Goal: Task Accomplishment & Management: Complete application form

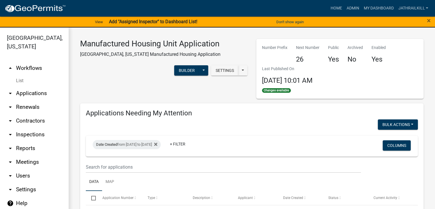
scroll to position [6, 0]
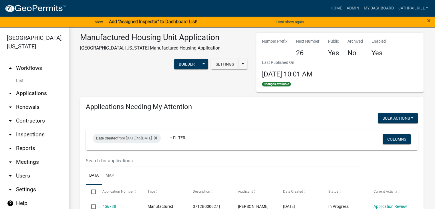
click at [31, 88] on link "arrow_drop_down Applications" at bounding box center [34, 93] width 69 height 14
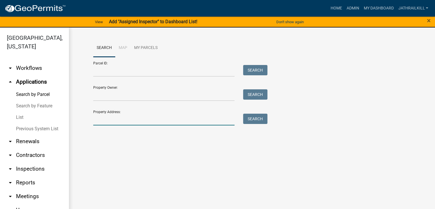
click at [134, 123] on input "Property Address:" at bounding box center [164, 120] width 142 height 12
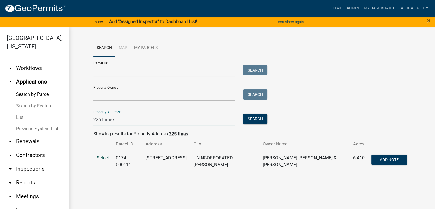
type input "225 thras\"
click at [104, 158] on span "Select" at bounding box center [103, 157] width 12 height 5
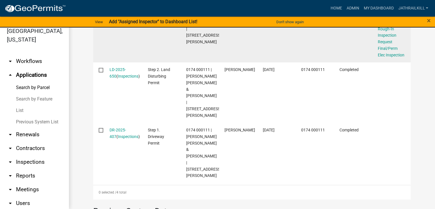
scroll to position [196, 0]
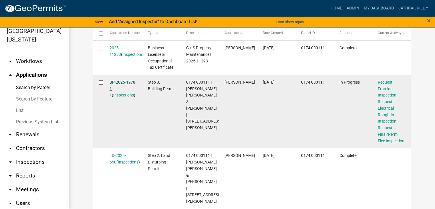
click at [114, 81] on link "BP-2025-1978 1 1" at bounding box center [123, 89] width 26 height 18
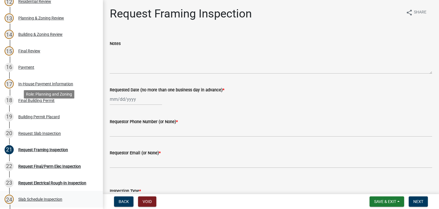
scroll to position [372, 0]
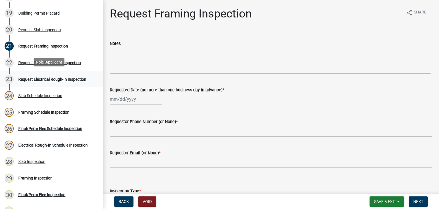
click at [63, 75] on div "23 Request Electrical Rough-In Inspection" at bounding box center [49, 79] width 89 height 9
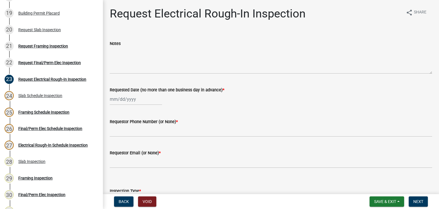
click at [133, 94] on div at bounding box center [136, 99] width 52 height 12
select select "8"
select select "2025"
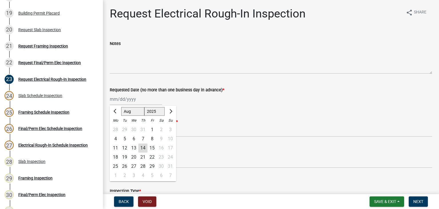
click at [142, 150] on div "14" at bounding box center [142, 147] width 9 height 9
type input "[DATE]"
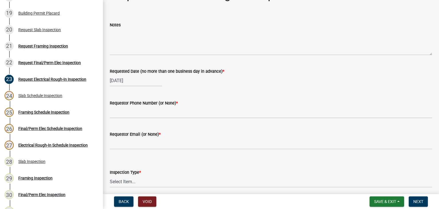
scroll to position [57, 0]
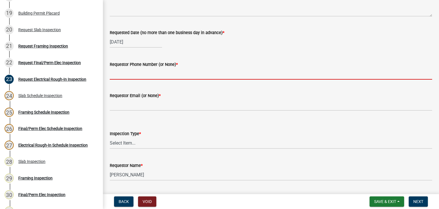
click at [150, 69] on input "Requestor Phone Number (or None) *" at bounding box center [271, 74] width 323 height 12
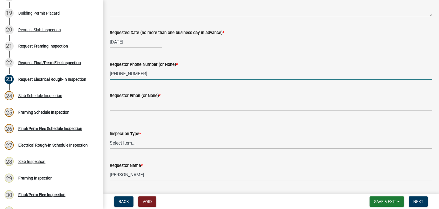
type input "[PHONE_NUMBER]"
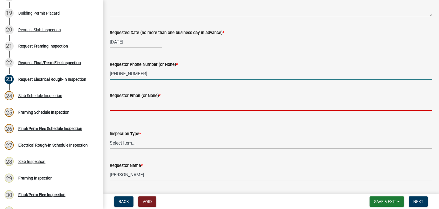
click at [160, 104] on input "Requestor Email (or None) *" at bounding box center [271, 105] width 323 height 12
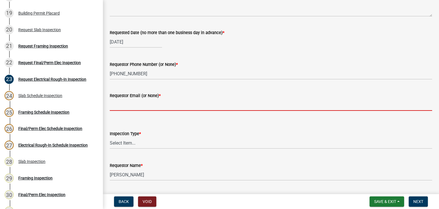
type input "None"
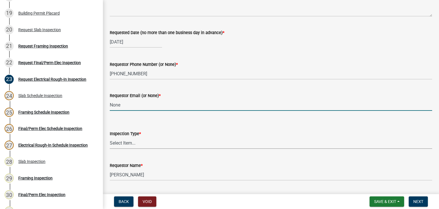
click at [152, 142] on select "Select Item... Electrical Rough-In" at bounding box center [271, 143] width 323 height 12
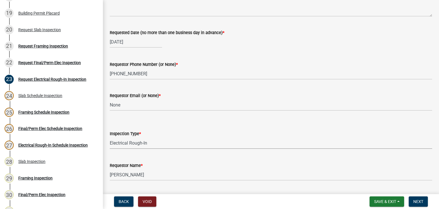
click at [110, 137] on select "Select Item... Electrical Rough-In" at bounding box center [271, 143] width 323 height 12
select select "67548d0d-90c3-4d72-82f5-40817f841add"
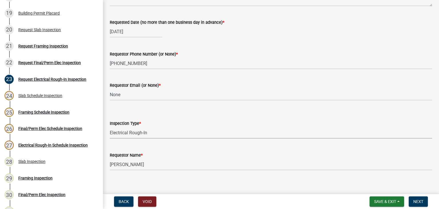
scroll to position [73, 0]
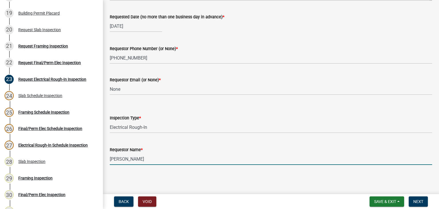
click at [150, 158] on input "[PERSON_NAME]" at bounding box center [271, 159] width 323 height 12
type input "[PERSON_NAME]"
click at [424, 203] on button "Next" at bounding box center [418, 201] width 19 height 10
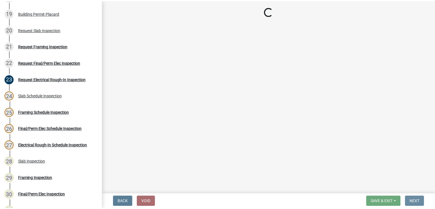
scroll to position [0, 0]
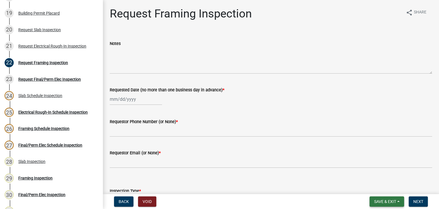
drag, startPoint x: 388, startPoint y: 202, endPoint x: 377, endPoint y: 190, distance: 16.4
click at [388, 202] on span "Save & Exit" at bounding box center [385, 201] width 22 height 5
click at [374, 188] on button "Save & Exit" at bounding box center [382, 187] width 46 height 14
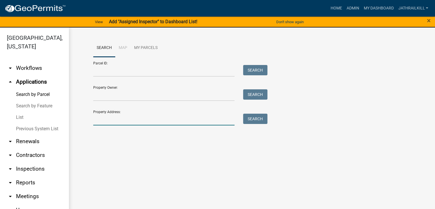
drag, startPoint x: 115, startPoint y: 119, endPoint x: 119, endPoint y: 117, distance: 4.5
click at [116, 120] on input "Property Address:" at bounding box center [164, 120] width 142 height 12
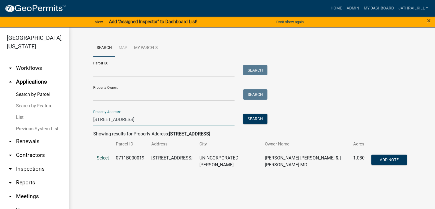
type input "[STREET_ADDRESS]"
click at [102, 159] on span "Select" at bounding box center [103, 157] width 12 height 5
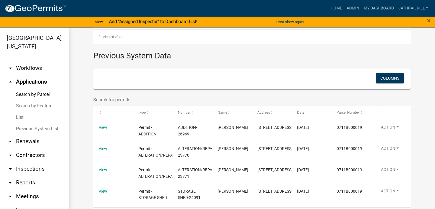
scroll to position [272, 0]
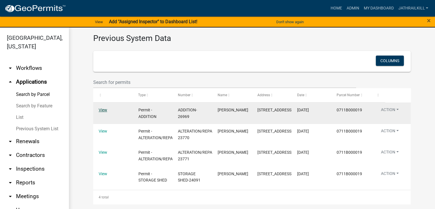
click at [103, 108] on link "View" at bounding box center [103, 110] width 9 height 5
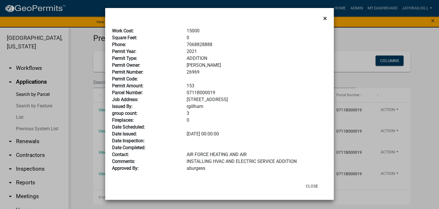
click at [327, 20] on span "×" at bounding box center [325, 18] width 4 height 8
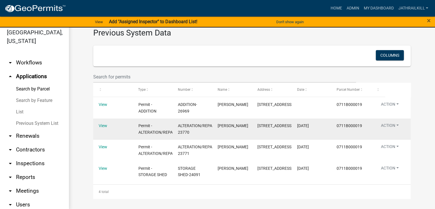
scroll to position [7, 0]
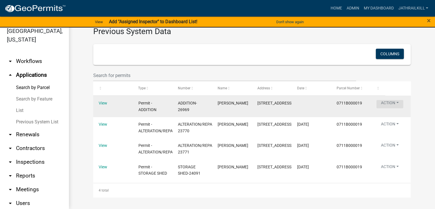
click at [386, 100] on button "Action" at bounding box center [389, 104] width 27 height 8
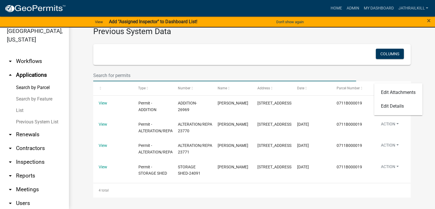
click at [269, 69] on input "text" at bounding box center [224, 75] width 263 height 12
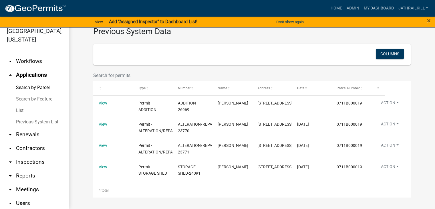
click at [408, 65] on div "Previous System Data Columns Type Number Name Address Date Parcel Number View P…" at bounding box center [252, 109] width 326 height 178
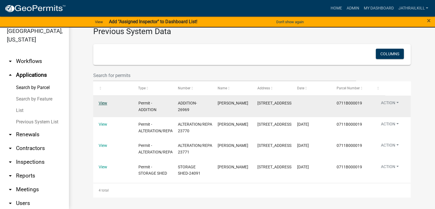
click at [99, 101] on link "View" at bounding box center [103, 103] width 9 height 5
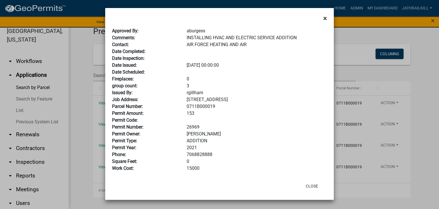
click at [327, 19] on button "×" at bounding box center [325, 18] width 13 height 16
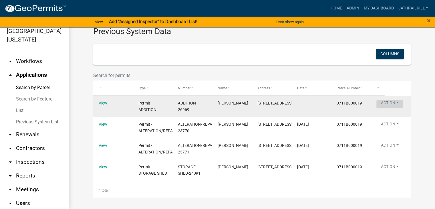
click at [386, 100] on button "Action" at bounding box center [389, 104] width 27 height 8
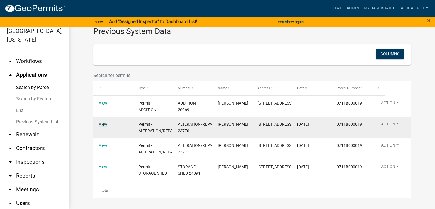
click at [99, 122] on link "View" at bounding box center [103, 124] width 9 height 5
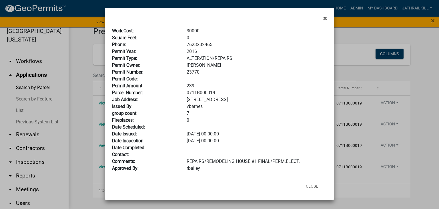
click at [324, 19] on span "×" at bounding box center [325, 18] width 4 height 8
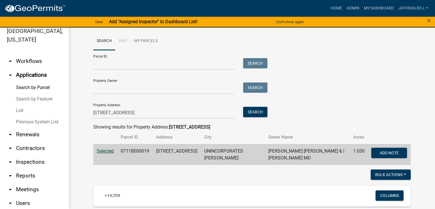
scroll to position [0, 0]
click at [163, 118] on wm-search-parcel-data-activity-input "Search Map My Parcels Parcel ID: Search Property Owner: Search Property Address…" at bounding box center [251, 98] width 317 height 133
click at [163, 116] on input "[STREET_ADDRESS]" at bounding box center [164, 113] width 142 height 12
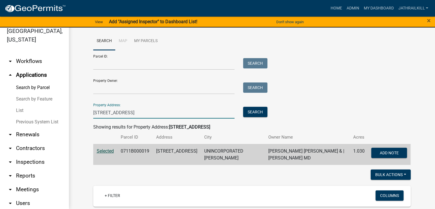
click at [163, 116] on input "[STREET_ADDRESS]" at bounding box center [164, 113] width 142 height 12
click at [337, 7] on link "Home" at bounding box center [336, 8] width 16 height 11
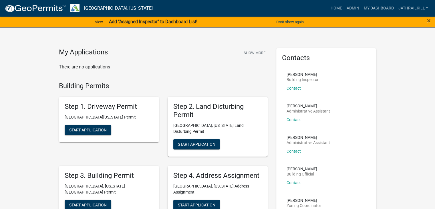
scroll to position [114, 0]
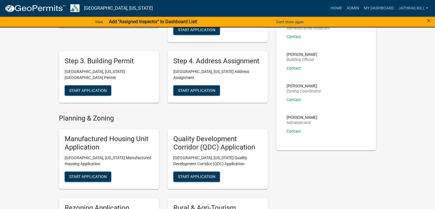
click at [114, 79] on div "Step 3. Building Permit [GEOGRAPHIC_DATA], [US_STATE][GEOGRAPHIC_DATA] Permit S…" at bounding box center [109, 76] width 100 height 51
click at [101, 85] on button "Start Application" at bounding box center [88, 90] width 47 height 10
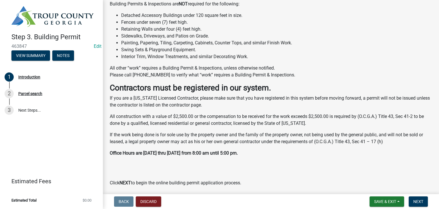
scroll to position [143, 0]
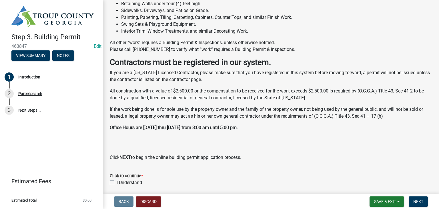
drag, startPoint x: 106, startPoint y: 182, endPoint x: 110, endPoint y: 183, distance: 3.3
click at [107, 182] on div "Click to continue * I Understand" at bounding box center [271, 175] width 331 height 21
drag, startPoint x: 110, startPoint y: 183, endPoint x: 114, endPoint y: 183, distance: 4.9
click at [110, 183] on div "Click to continue * I Understand" at bounding box center [271, 175] width 331 height 21
click at [112, 186] on div "I Understand" at bounding box center [271, 182] width 323 height 7
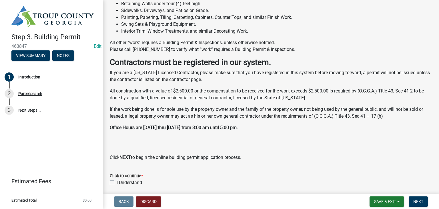
click at [111, 184] on div "I Understand" at bounding box center [271, 182] width 323 height 7
click at [117, 182] on label "I Understand" at bounding box center [129, 182] width 25 height 7
click at [117, 182] on input "I Understand" at bounding box center [119, 181] width 4 height 4
checkbox input "true"
click at [413, 200] on span "Next" at bounding box center [418, 201] width 10 height 5
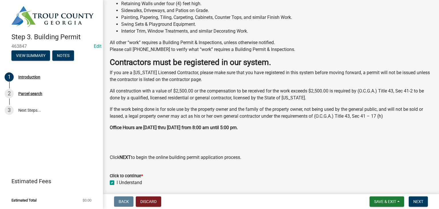
scroll to position [0, 0]
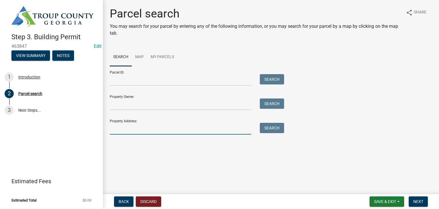
click at [154, 127] on input "Property Address:" at bounding box center [181, 129] width 142 height 12
type input "2"
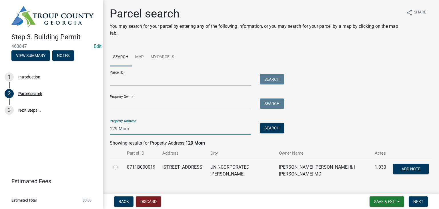
type input "129 Morn"
click at [120, 164] on label at bounding box center [120, 164] width 0 height 0
click at [120, 167] on input "radio" at bounding box center [122, 166] width 4 height 4
radio input "true"
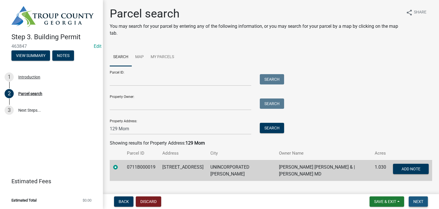
drag, startPoint x: 413, startPoint y: 201, endPoint x: 390, endPoint y: 195, distance: 23.3
click at [413, 200] on button "Next" at bounding box center [418, 201] width 19 height 10
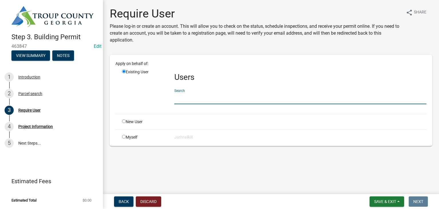
drag, startPoint x: 193, startPoint y: 102, endPoint x: 197, endPoint y: 99, distance: 4.3
click at [194, 101] on input "text" at bounding box center [300, 98] width 252 height 12
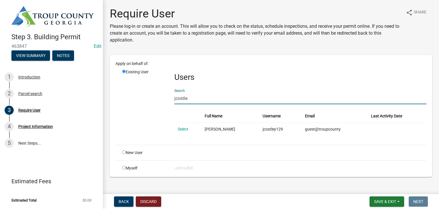
type input "jcostle"
click at [124, 152] on input "radio" at bounding box center [124, 152] width 4 height 4
radio input "true"
radio input "false"
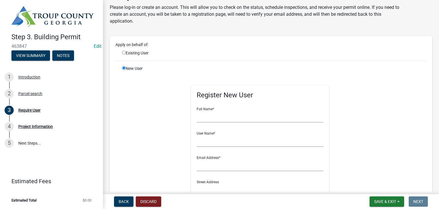
scroll to position [29, 0]
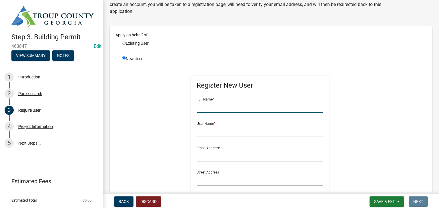
click at [224, 104] on input "text" at bounding box center [260, 107] width 127 height 12
type input "[PERSON_NAME]"
click at [223, 129] on input "text" at bounding box center [260, 131] width 127 height 12
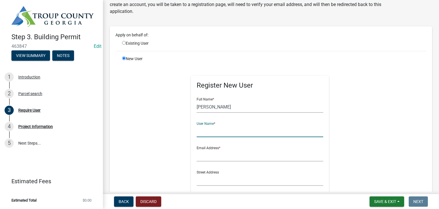
click at [223, 130] on input "text" at bounding box center [260, 131] width 127 height 12
type input "JCOSTLEY129"
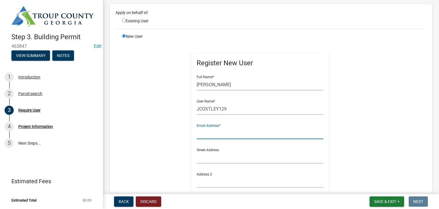
scroll to position [57, 0]
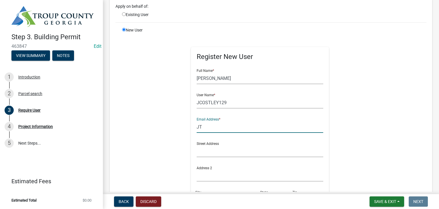
type input "J"
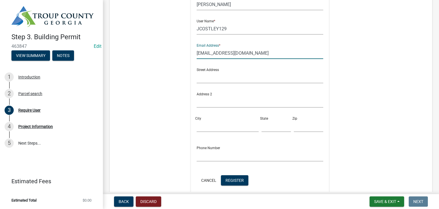
scroll to position [143, 0]
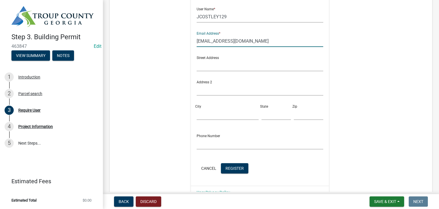
type input "[EMAIL_ADDRESS][DOMAIN_NAME]"
click at [223, 91] on input "text" at bounding box center [260, 90] width 127 height 12
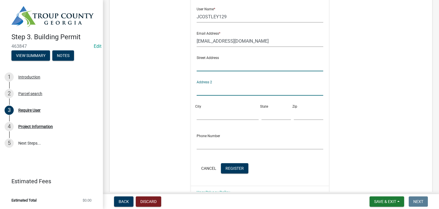
click at [209, 61] on input "text" at bounding box center [260, 65] width 127 height 12
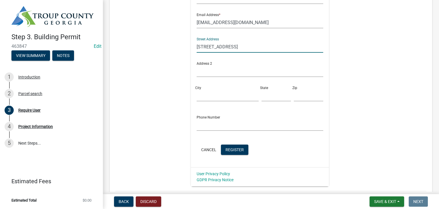
scroll to position [172, 0]
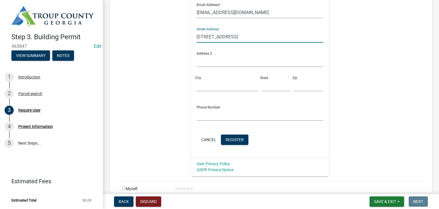
type input "[STREET_ADDRESS]"
click at [212, 89] on input "City" at bounding box center [228, 85] width 62 height 12
type input "LaGrange"
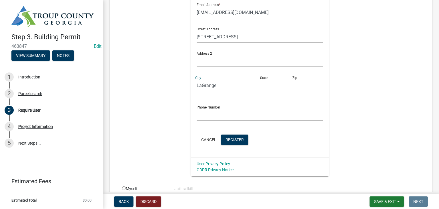
drag, startPoint x: 259, startPoint y: 84, endPoint x: 266, endPoint y: 87, distance: 8.2
click at [262, 84] on input "text" at bounding box center [276, 85] width 29 height 12
type input "GA"
click at [297, 85] on input "text" at bounding box center [308, 85] width 29 height 12
type input "30240"
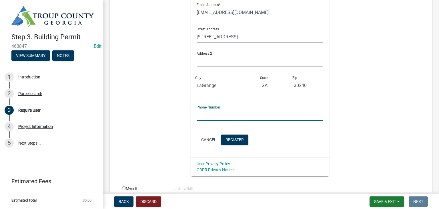
click at [267, 113] on input "text" at bounding box center [260, 115] width 127 height 12
type input "[PHONE_NUMBER]"
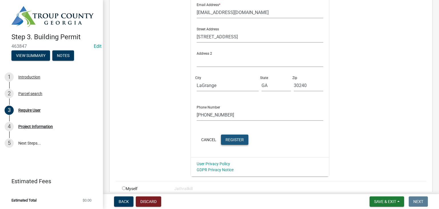
click at [230, 138] on span "Register" at bounding box center [235, 139] width 18 height 5
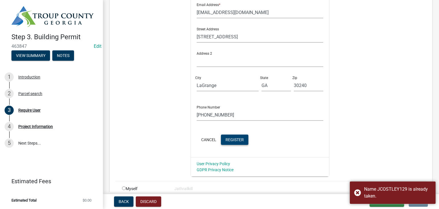
drag, startPoint x: 378, startPoint y: 190, endPoint x: 304, endPoint y: 148, distance: 85.0
click at [379, 190] on div "Name JCOSTLEY129 is already taken." at bounding box center [397, 193] width 67 height 14
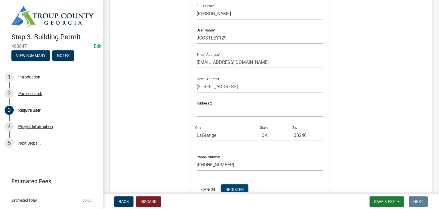
scroll to position [86, 0]
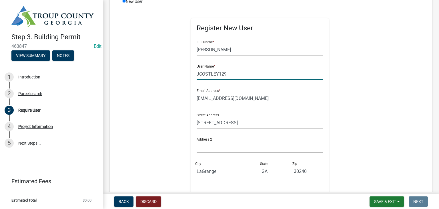
click at [215, 73] on input "JCOSTLEY129" at bounding box center [260, 74] width 127 height 12
click at [228, 74] on input "JCOSTLEY129" at bounding box center [260, 74] width 127 height 12
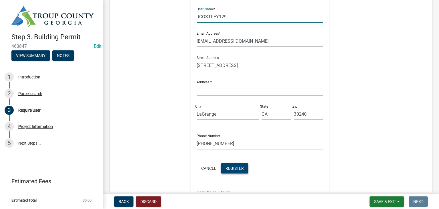
scroll to position [114, 0]
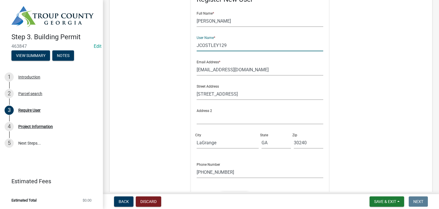
click at [197, 45] on input "JCOSTLEY129" at bounding box center [260, 45] width 127 height 12
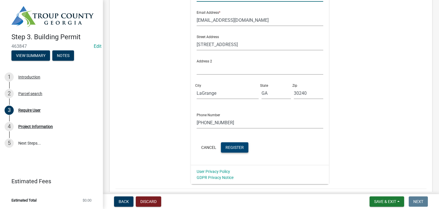
scroll to position [199, 0]
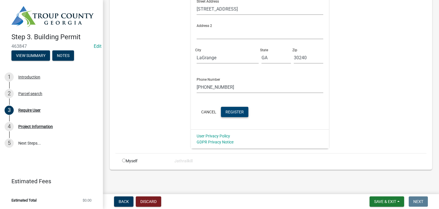
type input "JEFFERYCOSTLEY129"
click at [235, 111] on span "Register" at bounding box center [235, 111] width 18 height 5
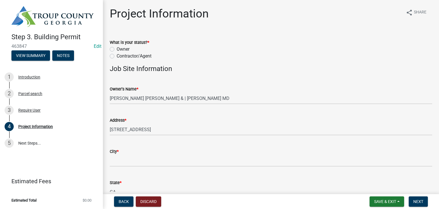
click at [117, 49] on label "Owner" at bounding box center [123, 49] width 13 height 7
click at [117, 49] on input "Owner" at bounding box center [119, 48] width 4 height 4
radio input "true"
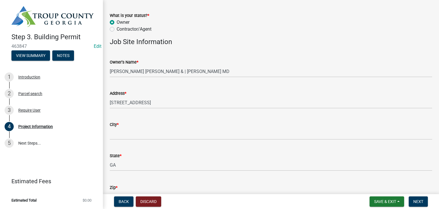
scroll to position [57, 0]
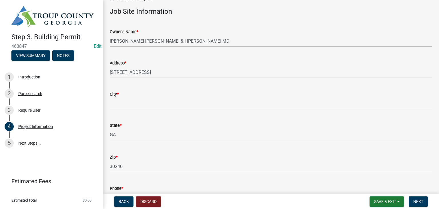
click at [138, 88] on div "City *" at bounding box center [271, 96] width 323 height 27
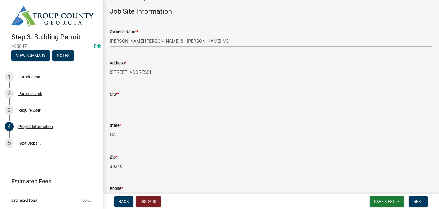
click at [139, 98] on input "City *" at bounding box center [271, 104] width 323 height 12
type input "LaGrange"
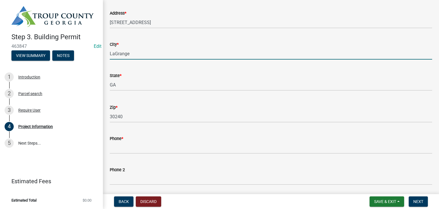
scroll to position [172, 0]
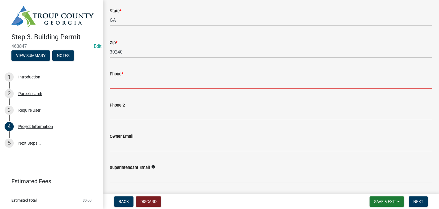
click at [132, 84] on input "Phone *" at bounding box center [271, 83] width 323 height 12
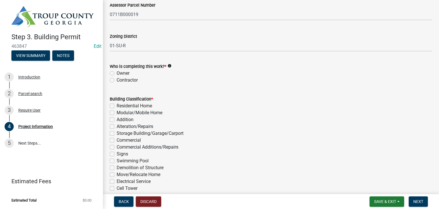
scroll to position [372, 0]
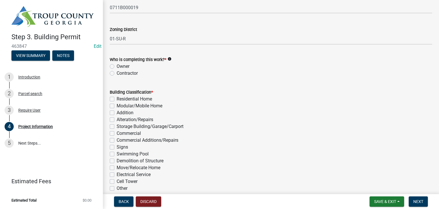
type input "[PHONE_NUMBER]"
click at [117, 65] on label "Owner" at bounding box center [123, 66] width 13 height 7
click at [117, 65] on input "Owner" at bounding box center [119, 65] width 4 height 4
radio input "true"
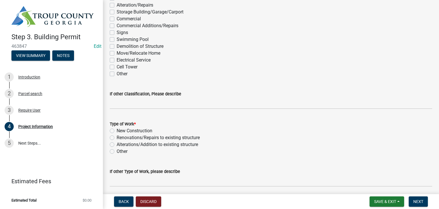
scroll to position [457, 0]
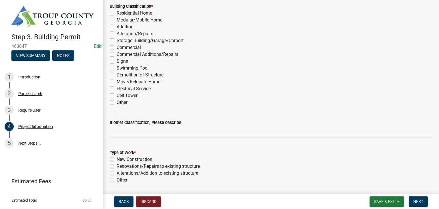
click at [117, 25] on label "Addition" at bounding box center [125, 26] width 17 height 7
click at [117, 25] on input "Addition" at bounding box center [119, 25] width 4 height 4
checkbox input "true"
checkbox input "false"
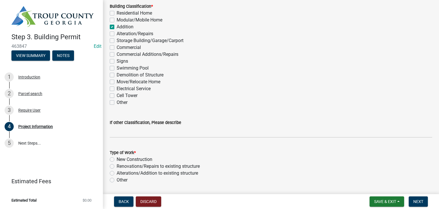
checkbox input "true"
checkbox input "false"
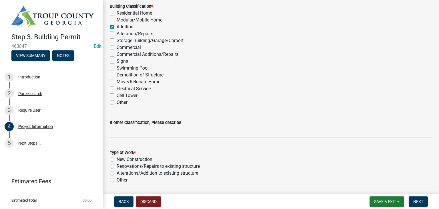
checkbox input "false"
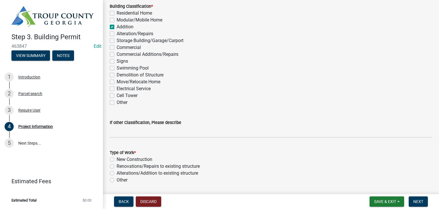
checkbox input "false"
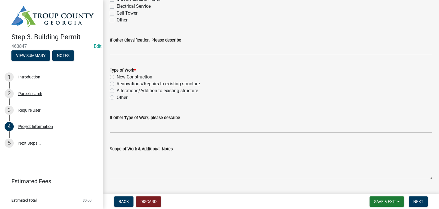
scroll to position [543, 0]
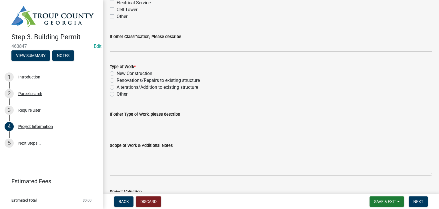
click at [117, 88] on label "Alterations/Addition to existing structure" at bounding box center [157, 87] width 81 height 7
click at [117, 87] on input "Alterations/Addition to existing structure" at bounding box center [119, 86] width 4 height 4
radio input "true"
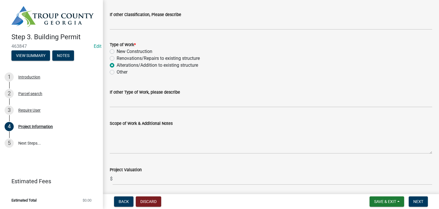
scroll to position [586, 0]
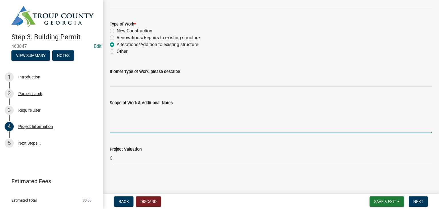
drag, startPoint x: 141, startPoint y: 107, endPoint x: 188, endPoint y: 111, distance: 47.9
click at [141, 107] on textarea "Scope of Work & Additional Notes" at bounding box center [271, 119] width 323 height 27
type textarea "a"
type textarea "Addition to existing house"
click at [423, 203] on span "Next" at bounding box center [418, 201] width 10 height 5
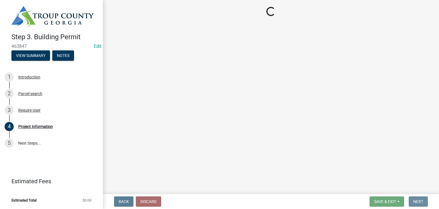
scroll to position [0, 0]
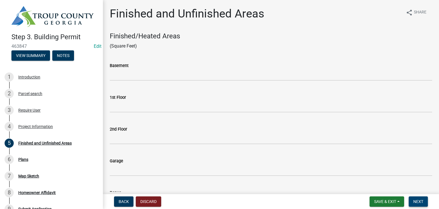
click at [412, 198] on button "Next" at bounding box center [418, 201] width 19 height 10
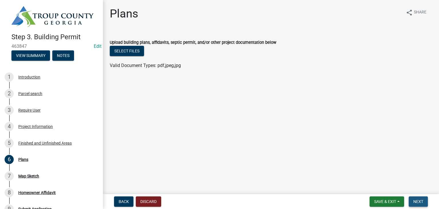
click at [421, 201] on span "Next" at bounding box center [418, 201] width 10 height 5
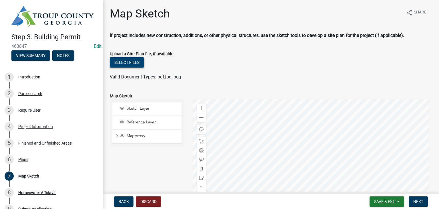
click at [137, 61] on button "Select files" at bounding box center [127, 62] width 34 height 10
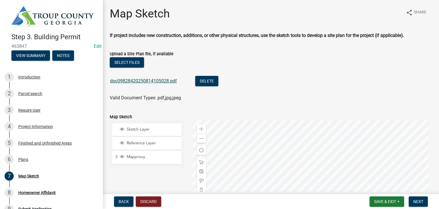
click at [144, 79] on link "doc09828420250814105028.pdf" at bounding box center [143, 80] width 67 height 5
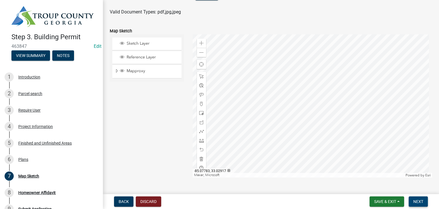
click at [423, 198] on button "Next" at bounding box center [418, 201] width 19 height 10
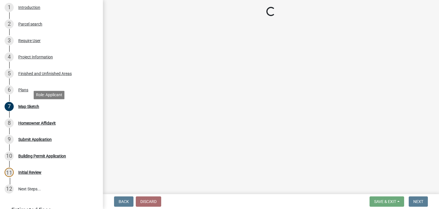
scroll to position [97, 0]
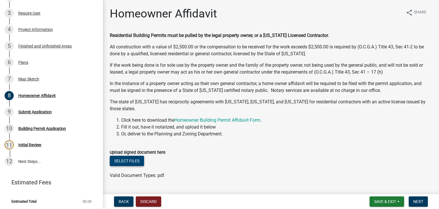
click at [128, 164] on button "Select files" at bounding box center [127, 161] width 34 height 10
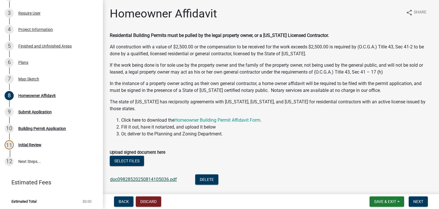
click at [152, 180] on link "doc09828520250814105036.pdf" at bounding box center [143, 178] width 67 height 5
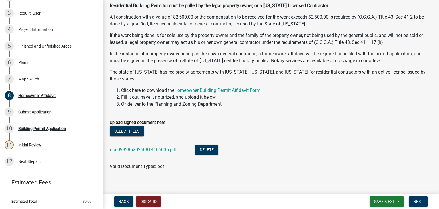
scroll to position [35, 0]
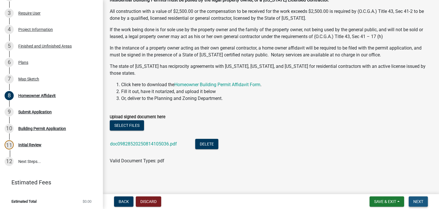
drag, startPoint x: 416, startPoint y: 201, endPoint x: 406, endPoint y: 199, distance: 10.5
click at [416, 201] on span "Next" at bounding box center [418, 201] width 10 height 5
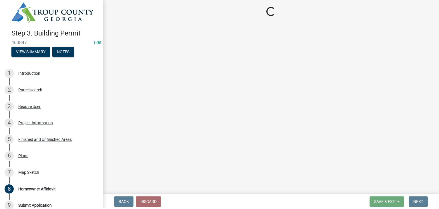
scroll to position [0, 0]
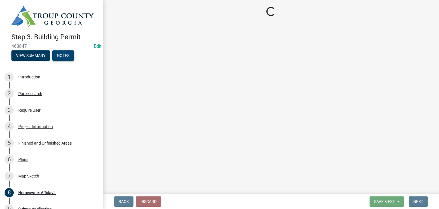
click at [66, 51] on button "Notes" at bounding box center [63, 55] width 22 height 10
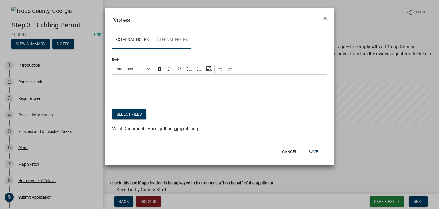
click at [177, 40] on link "Internal Notes" at bounding box center [171, 40] width 39 height 18
click at [166, 81] on p "Editor editing area: main. Press Alt+0 for help." at bounding box center [219, 82] width 209 height 7
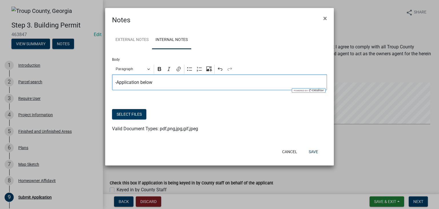
click at [145, 120] on div "Select files" at bounding box center [219, 115] width 215 height 12
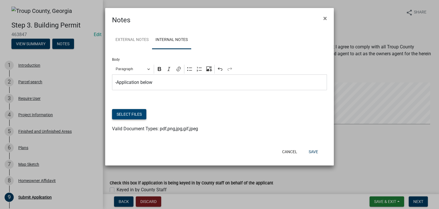
click at [139, 117] on button "Select files" at bounding box center [129, 114] width 34 height 10
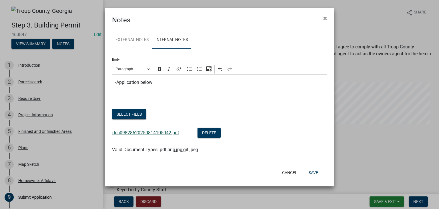
click at [142, 133] on link "doc09828620250814105042.pdf" at bounding box center [145, 132] width 67 height 5
click at [315, 172] on button "Save" at bounding box center [313, 172] width 19 height 10
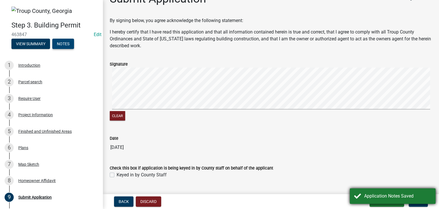
scroll to position [29, 0]
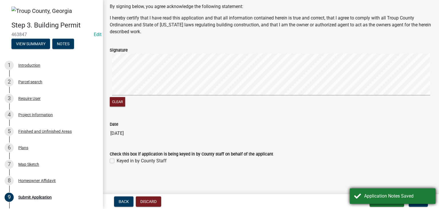
click at [384, 190] on div "Application Notes Saved" at bounding box center [393, 195] width 86 height 15
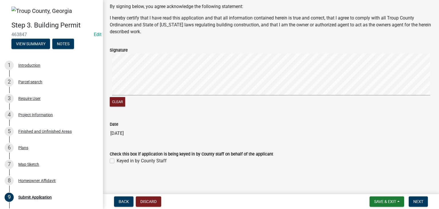
click at [117, 159] on label "Keyed in by County Staff" at bounding box center [142, 160] width 50 height 7
click at [117, 159] on input "Keyed in by County Staff" at bounding box center [119, 159] width 4 height 4
checkbox input "true"
click at [415, 197] on button "Next" at bounding box center [418, 201] width 19 height 10
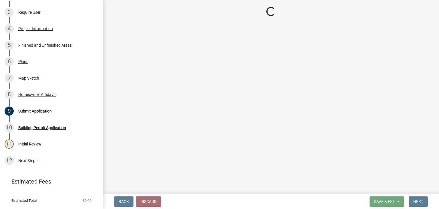
scroll to position [98, 0]
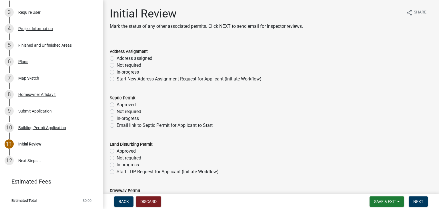
click at [117, 66] on label "Not required" at bounding box center [129, 65] width 25 height 7
click at [117, 65] on input "Not required" at bounding box center [119, 64] width 4 height 4
radio input "true"
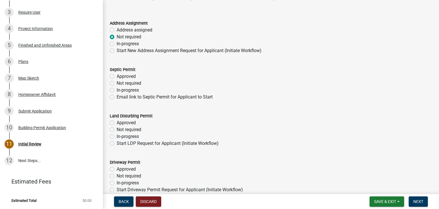
scroll to position [57, 0]
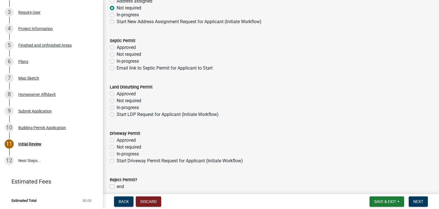
click at [117, 53] on label "Not required" at bounding box center [129, 54] width 25 height 7
click at [117, 53] on input "Not required" at bounding box center [119, 53] width 4 height 4
radio input "true"
click at [117, 98] on label "Not required" at bounding box center [129, 100] width 25 height 7
click at [117, 98] on input "Not required" at bounding box center [119, 99] width 4 height 4
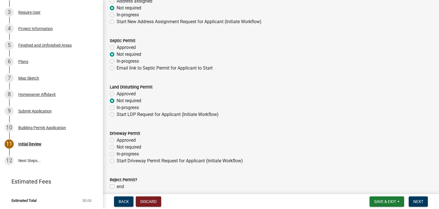
radio input "true"
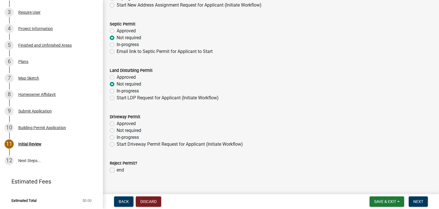
scroll to position [83, 0]
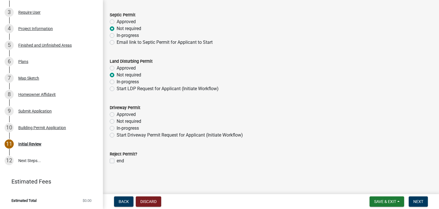
click at [117, 123] on label "Not required" at bounding box center [129, 121] width 25 height 7
click at [117, 122] on input "Not required" at bounding box center [119, 120] width 4 height 4
radio input "true"
click at [422, 201] on span "Next" at bounding box center [418, 201] width 10 height 5
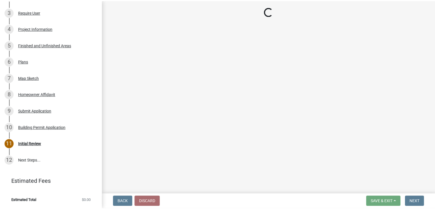
scroll to position [114, 0]
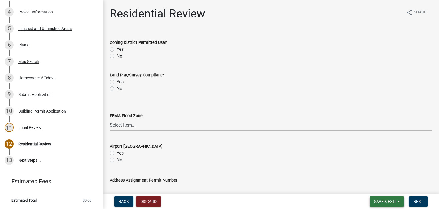
click at [388, 200] on span "Save & Exit" at bounding box center [385, 201] width 22 height 5
click at [385, 190] on button "Save & Exit" at bounding box center [382, 187] width 46 height 14
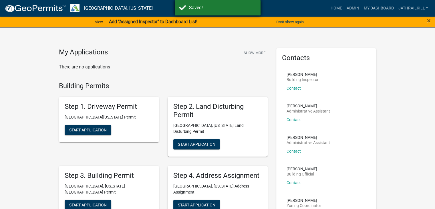
click at [195, 8] on div "Saved!" at bounding box center [222, 7] width 67 height 7
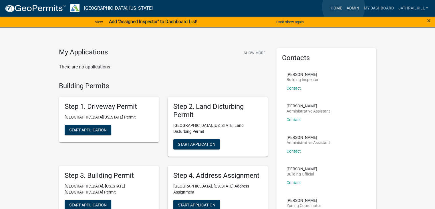
click at [344, 7] on link "Admin" at bounding box center [352, 8] width 17 height 11
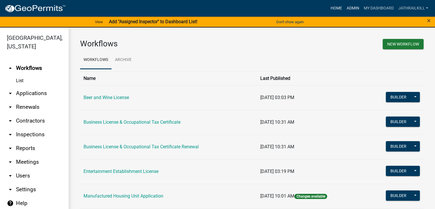
click at [345, 8] on link "Admin" at bounding box center [352, 8] width 17 height 11
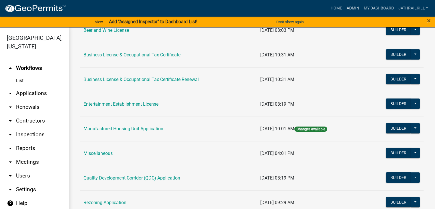
scroll to position [57, 0]
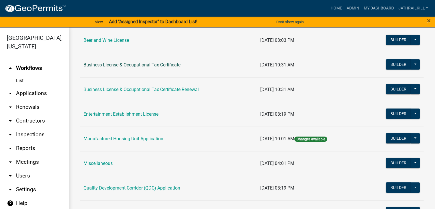
click at [147, 62] on link "Business License & Occupational Tax Certificate" at bounding box center [131, 64] width 97 height 5
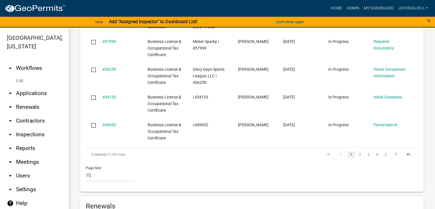
scroll to position [543, 0]
